Goal: Information Seeking & Learning: Learn about a topic

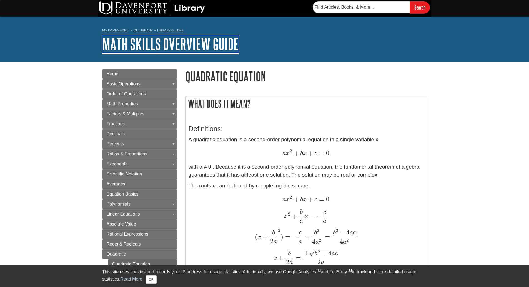
click at [156, 44] on link "Math Skills Overview Guide" at bounding box center [170, 43] width 137 height 17
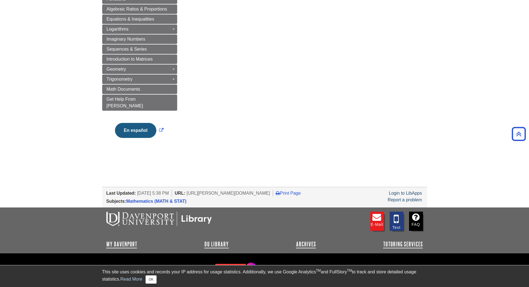
scroll to position [63, 0]
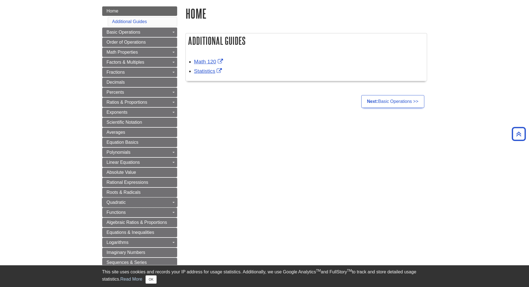
click at [136, 202] on link "Quadratic" at bounding box center [139, 202] width 75 height 9
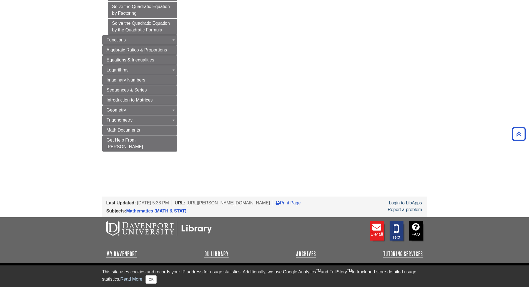
scroll to position [342, 0]
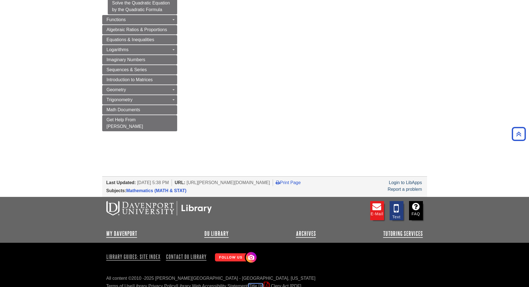
click at [258, 283] on link "Title IX" at bounding box center [256, 285] width 14 height 5
